Goal: Task Accomplishment & Management: Manage account settings

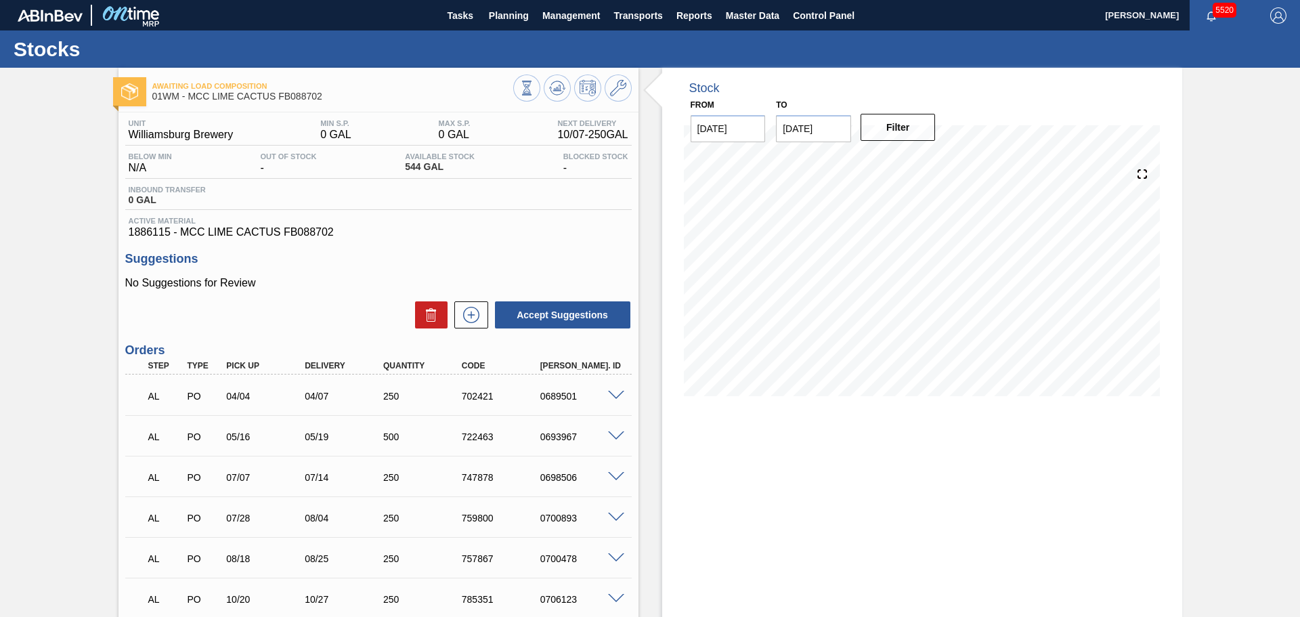
click at [839, 128] on input "[DATE]" at bounding box center [813, 128] width 75 height 27
click at [902, 290] on div "31" at bounding box center [902, 292] width 18 height 18
type input "[DATE]"
click at [898, 126] on button "Filter" at bounding box center [897, 127] width 75 height 27
click at [615, 84] on icon at bounding box center [618, 88] width 16 height 16
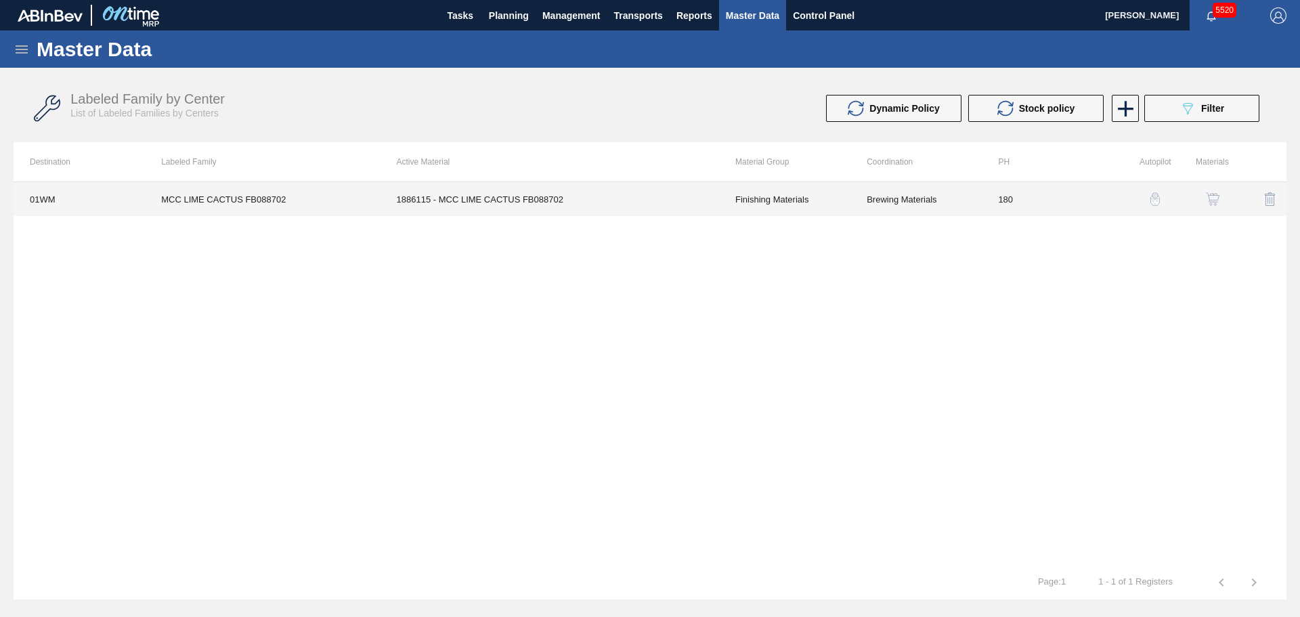
click at [519, 205] on td "1886115 - MCC LIME CACTUS FB088702" at bounding box center [549, 199] width 338 height 34
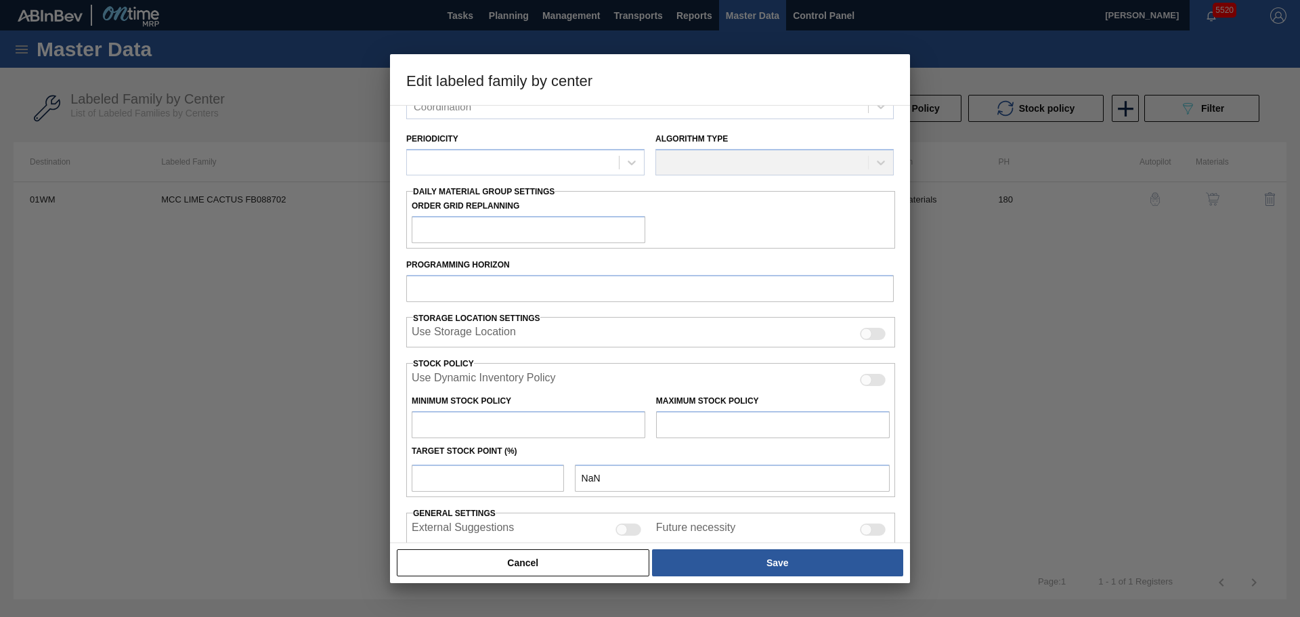
type input "Finishing Materials"
type input "Flavors"
type input "MCC LIME CACTUS FB088702"
type input "01WM - Williamsburg Brewery"
type input "180"
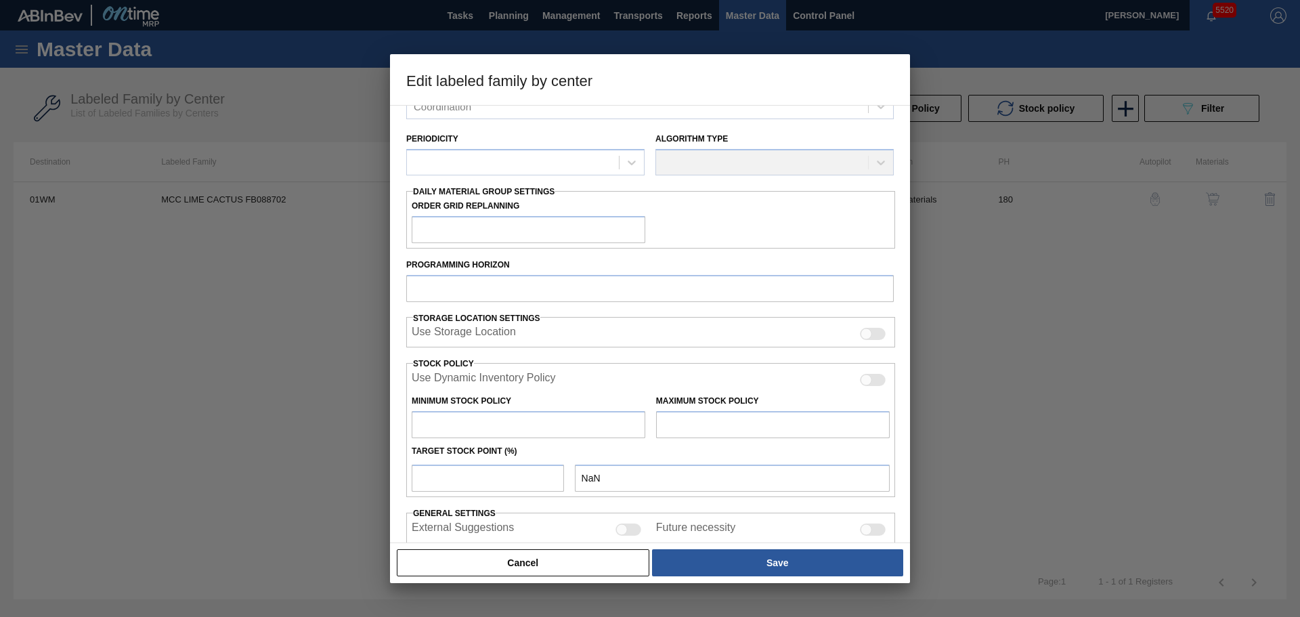
type input "0"
type input "100"
type input "0"
checkbox input "true"
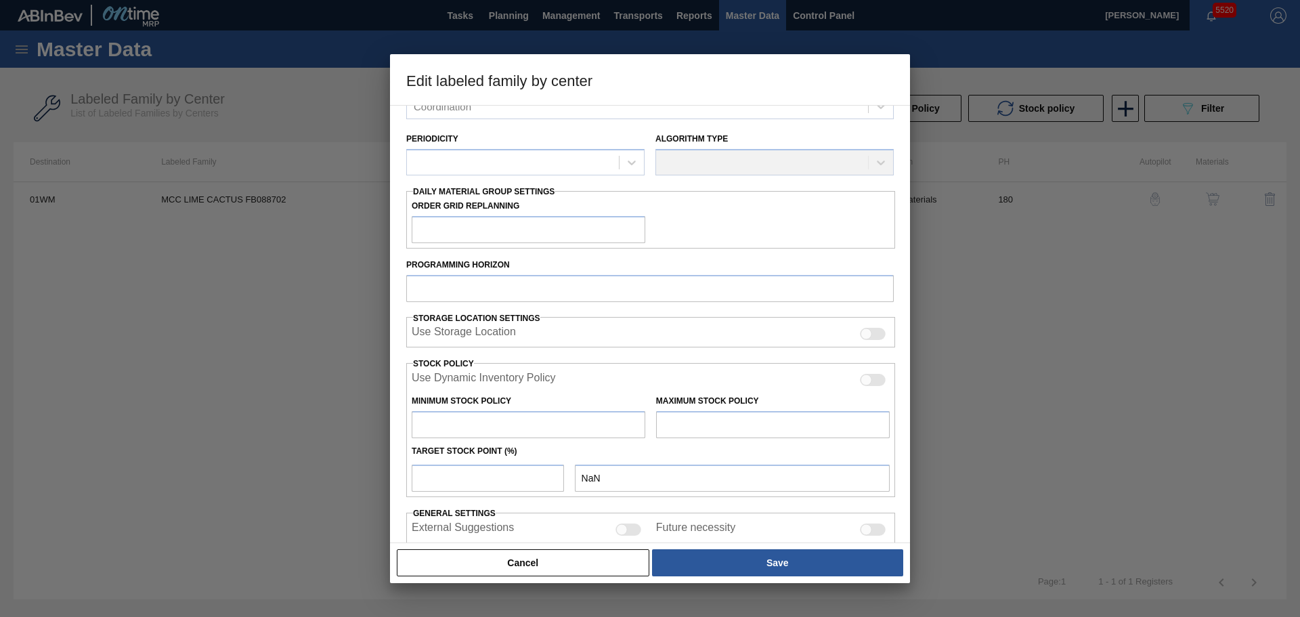
checkbox input "true"
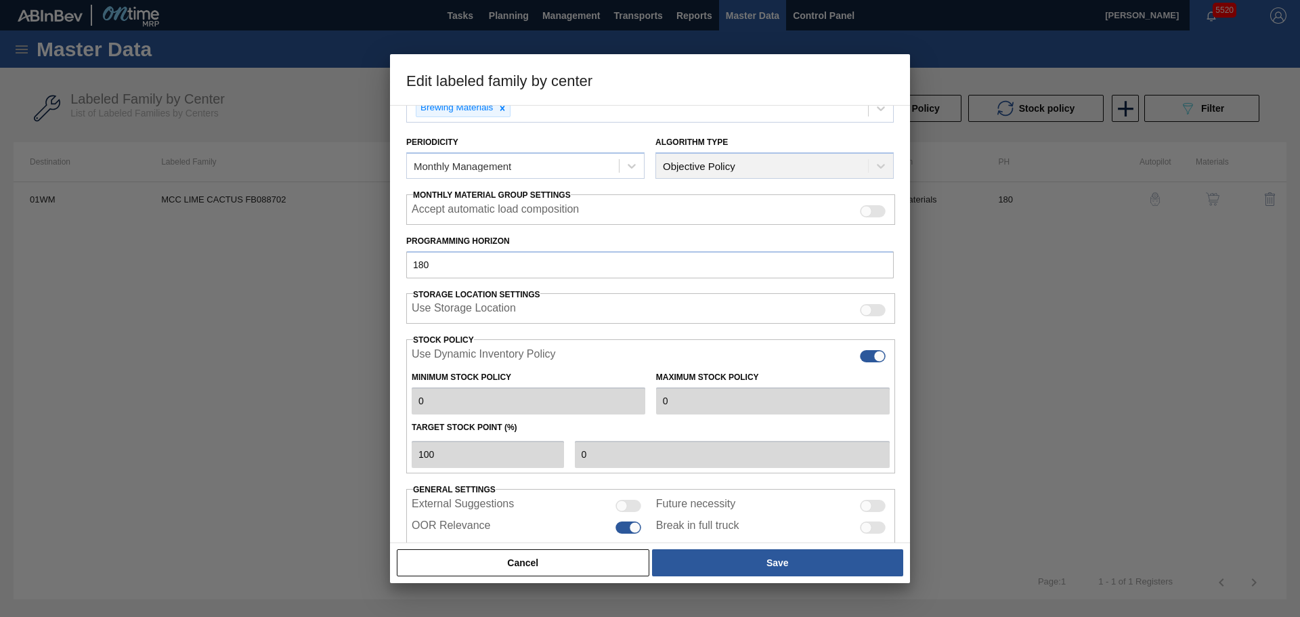
scroll to position [137, 0]
type input "0"
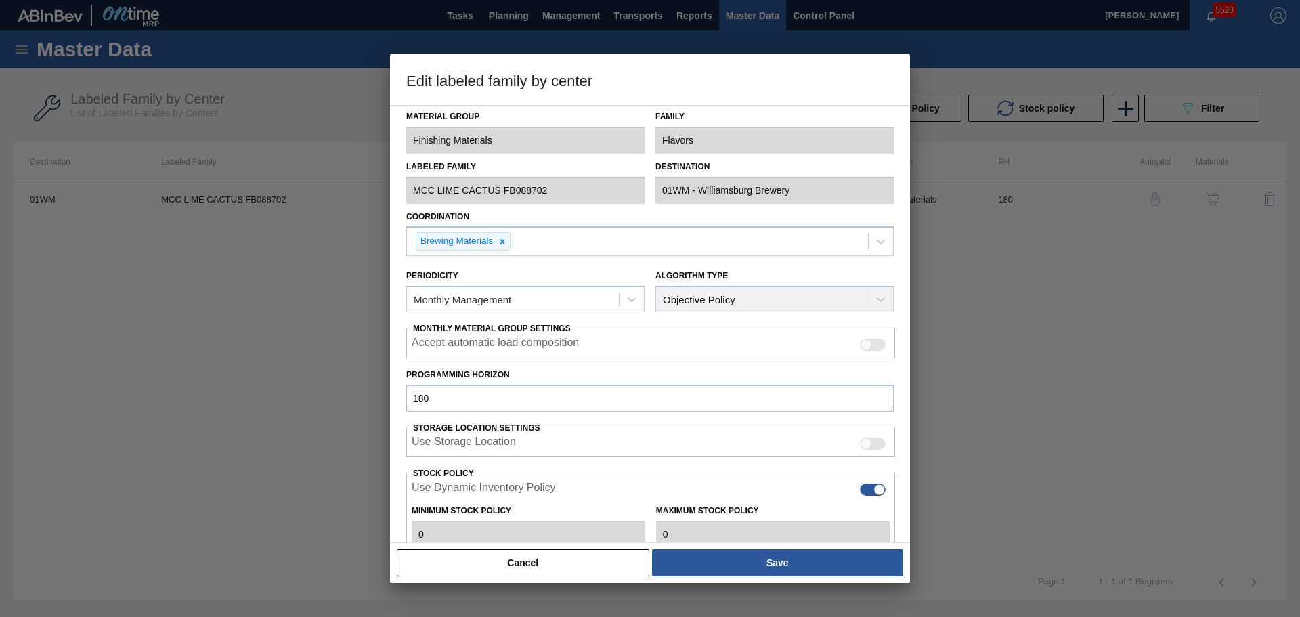
scroll to position [0, 0]
click at [608, 571] on button "Cancel" at bounding box center [523, 562] width 252 height 27
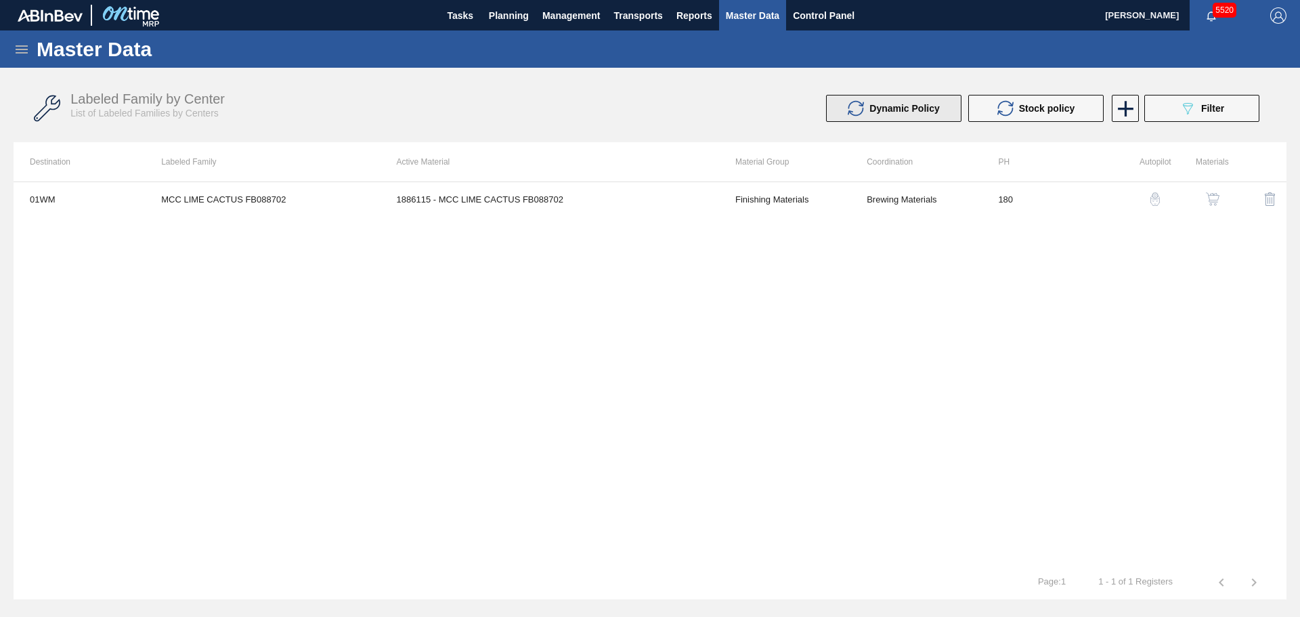
click at [927, 111] on span "Dynamic Policy" at bounding box center [904, 108] width 70 height 11
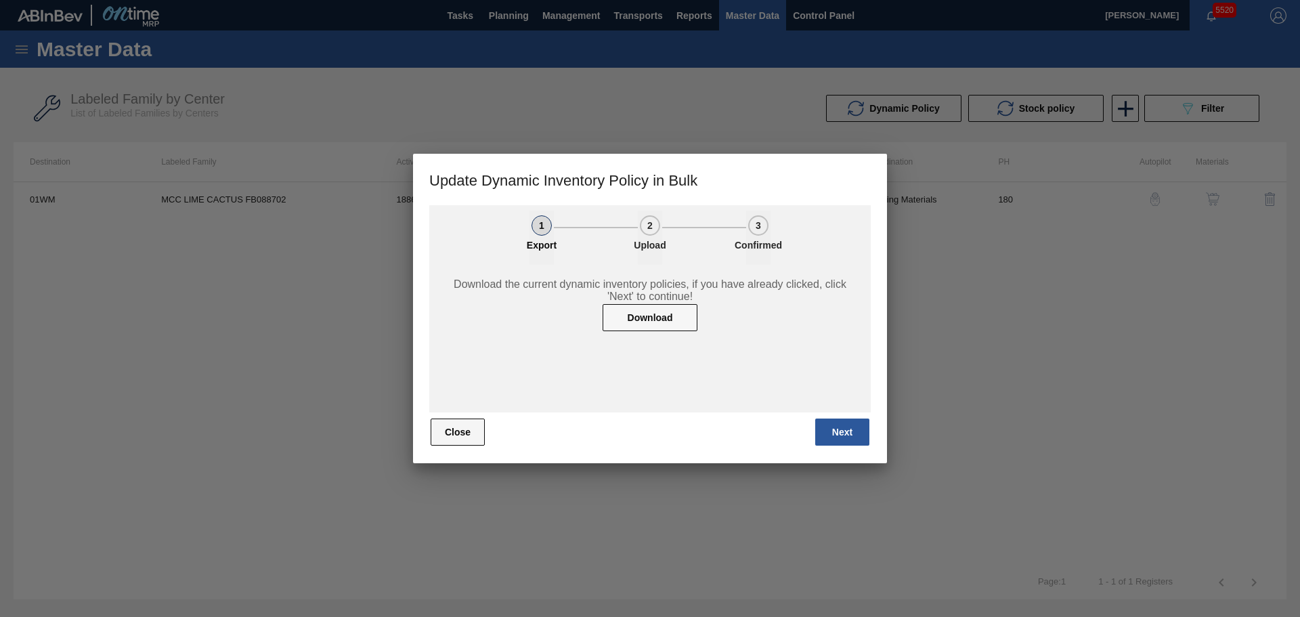
click at [460, 433] on button "Close" at bounding box center [458, 431] width 54 height 27
